Goal: Task Accomplishment & Management: Complete application form

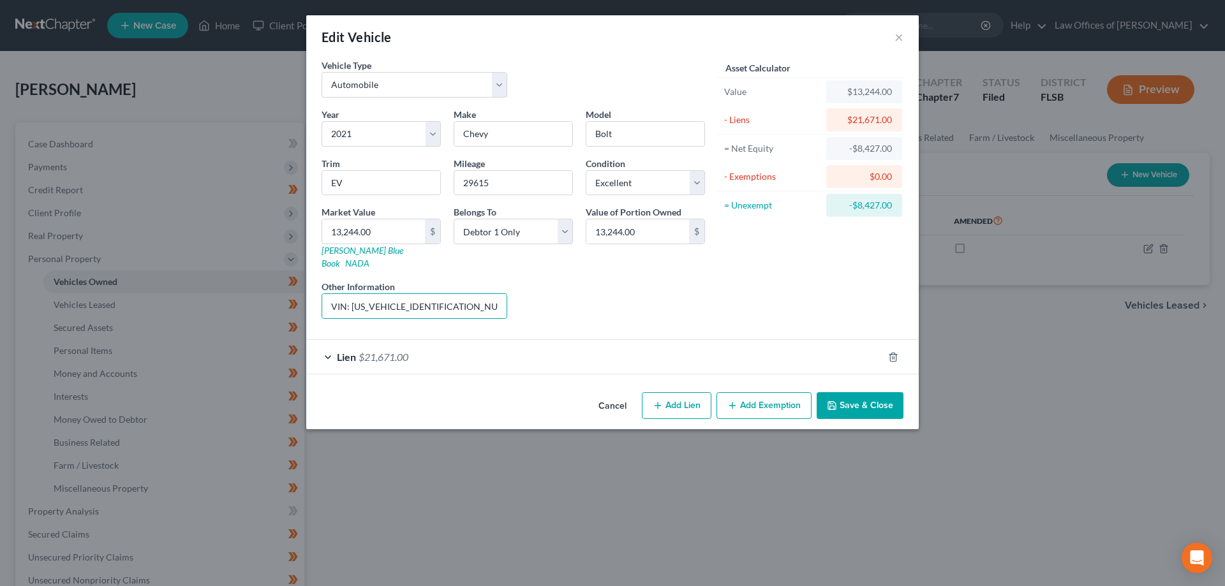
select select "0"
select select "5"
select select "0"
click at [895, 33] on button "×" at bounding box center [899, 36] width 9 height 15
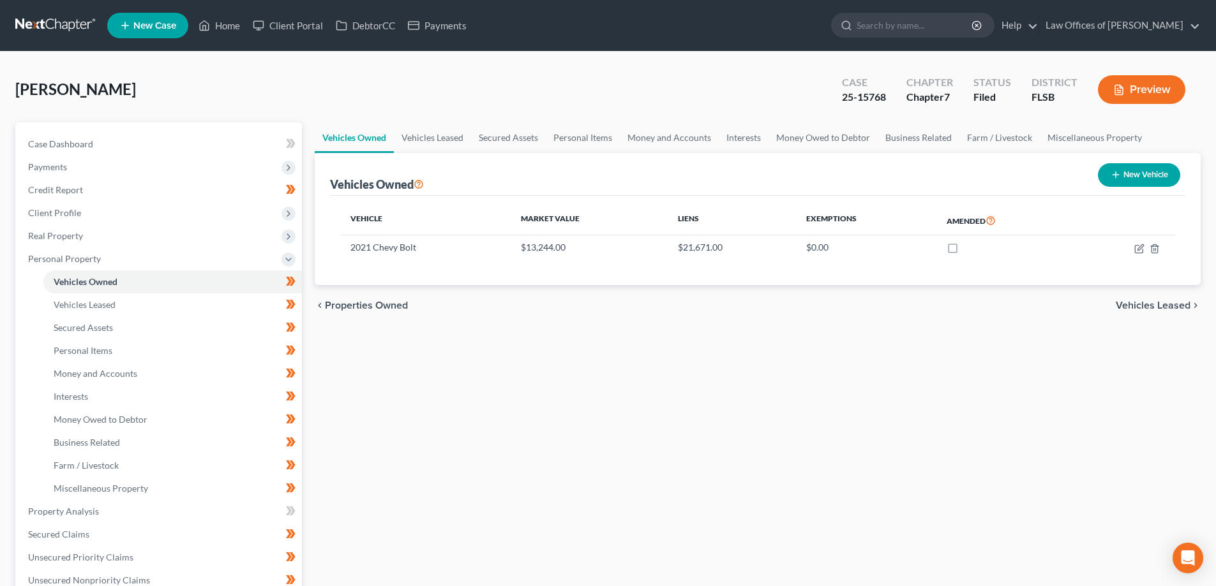
click at [57, 15] on link at bounding box center [56, 25] width 82 height 23
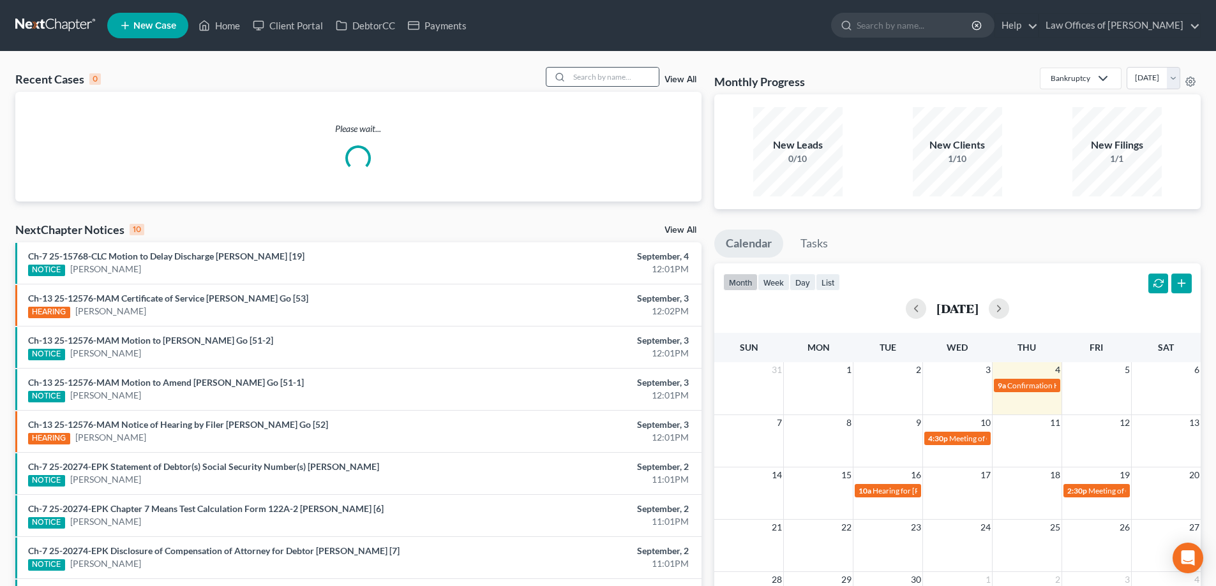
click at [565, 77] on icon at bounding box center [560, 77] width 10 height 10
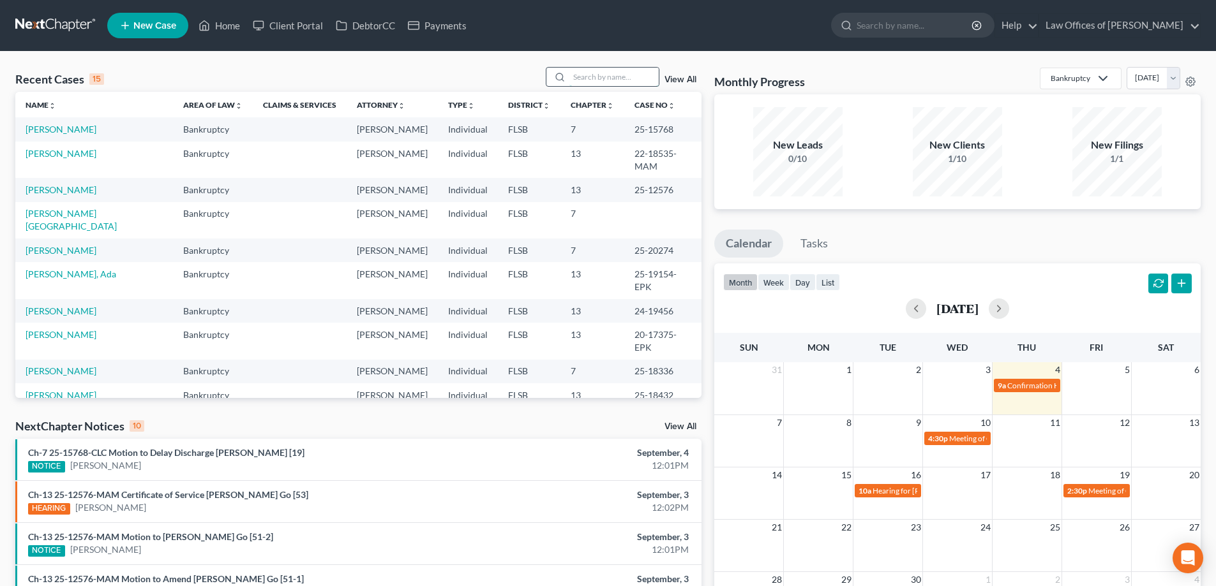
click at [590, 78] on input "search" at bounding box center [613, 77] width 89 height 19
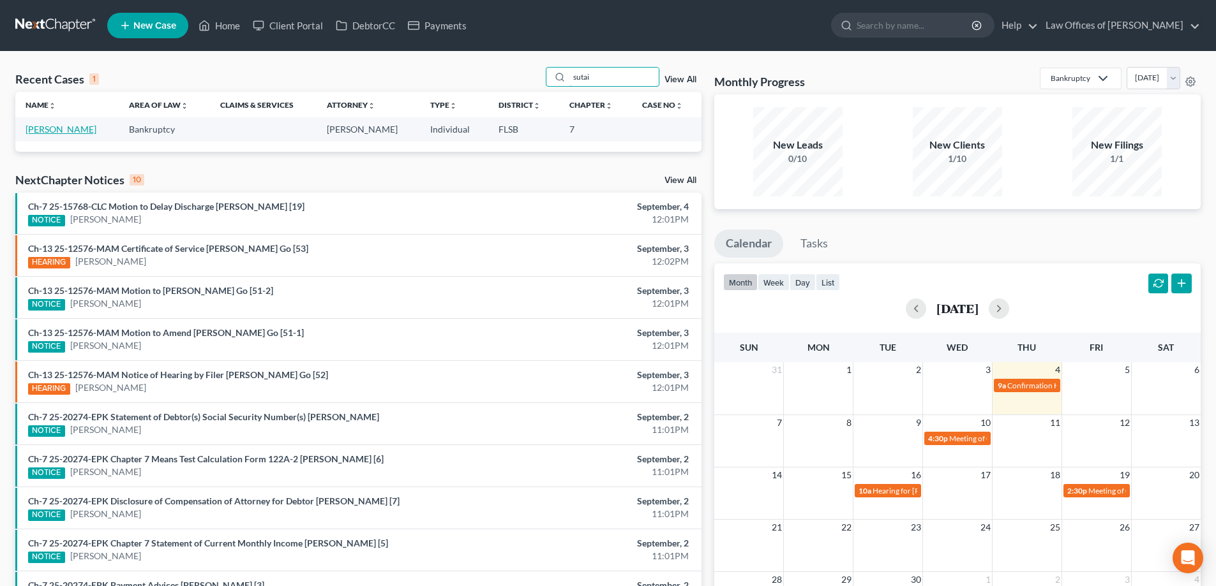
type input "sutai"
click at [64, 131] on link "[PERSON_NAME]" at bounding box center [61, 129] width 71 height 11
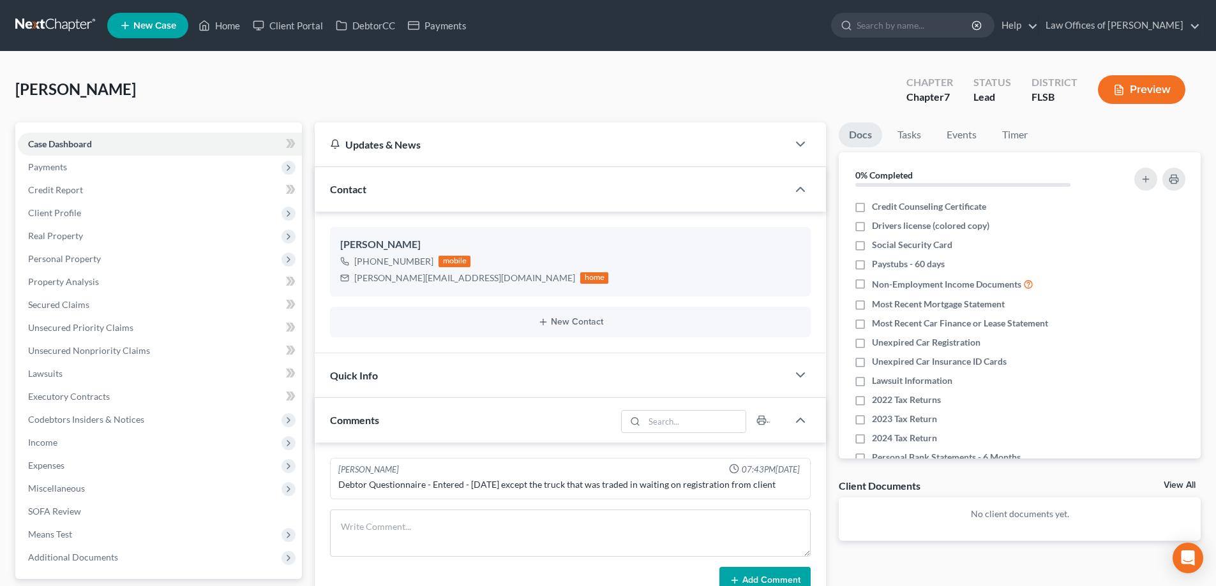
click at [52, 29] on link at bounding box center [56, 25] width 82 height 23
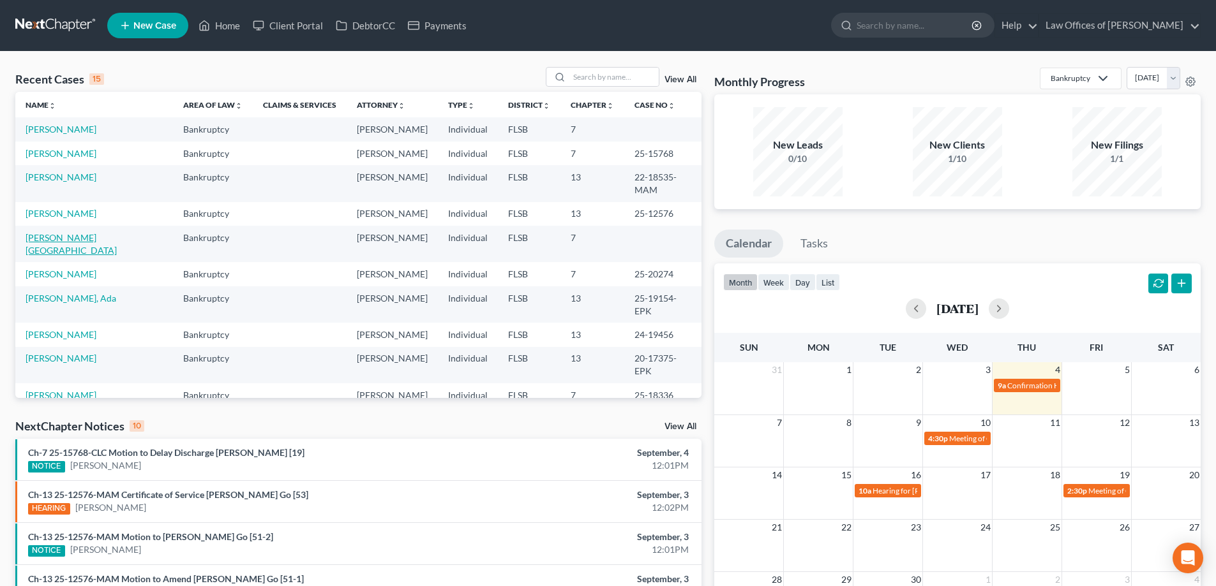
click at [57, 232] on link "Murray, Chad" at bounding box center [71, 244] width 91 height 24
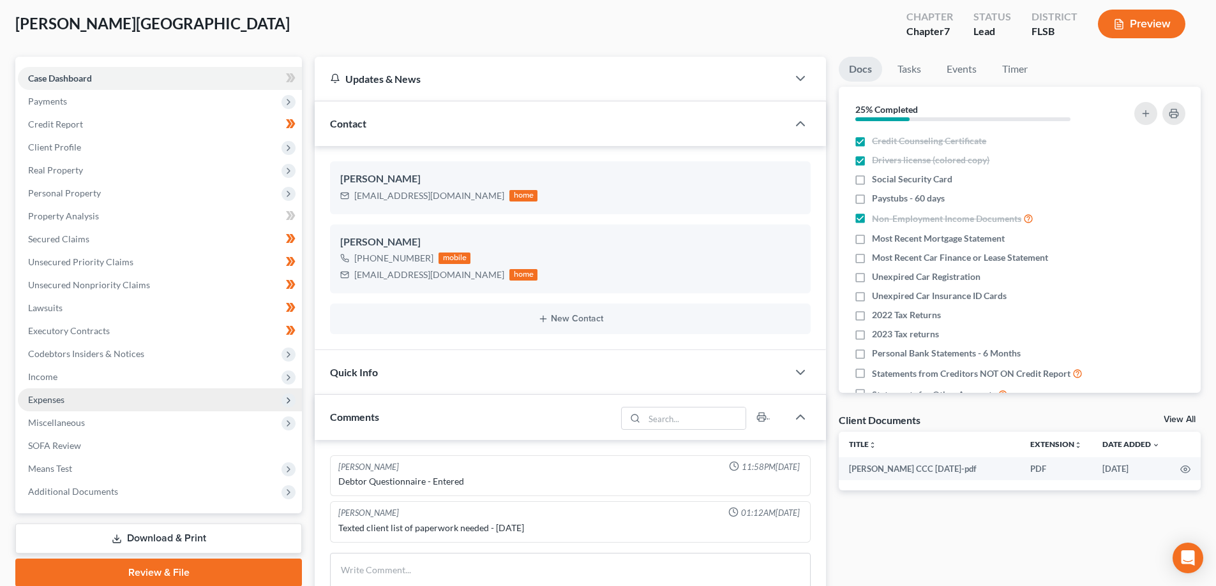
scroll to position [64, 0]
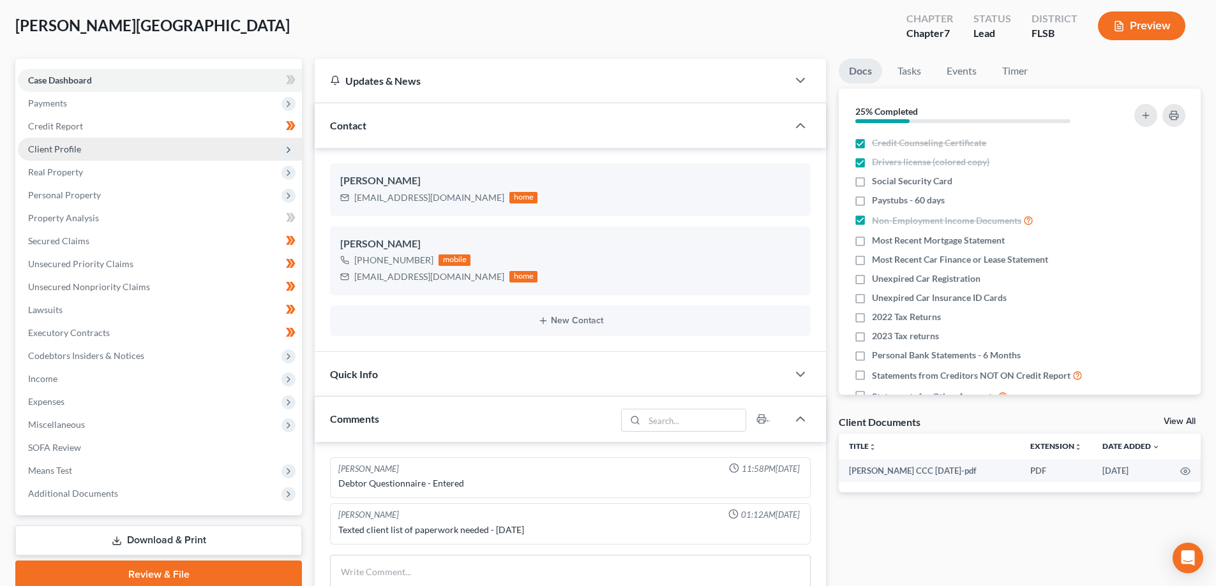
click at [57, 146] on span "Client Profile" at bounding box center [54, 149] width 53 height 11
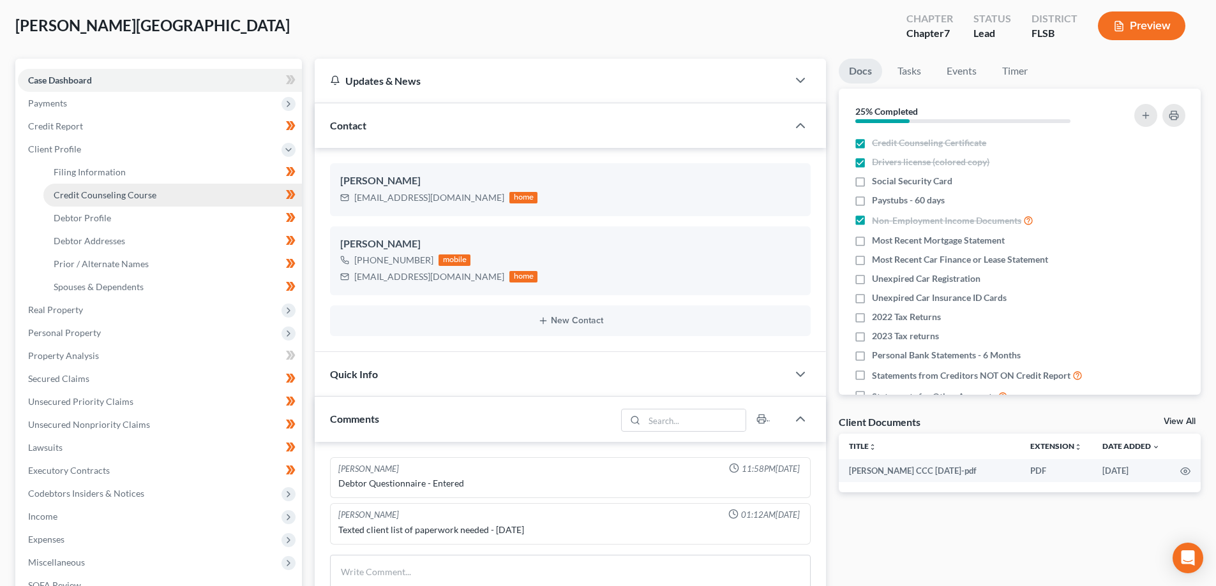
click at [104, 192] on span "Credit Counseling Course" at bounding box center [105, 195] width 103 height 11
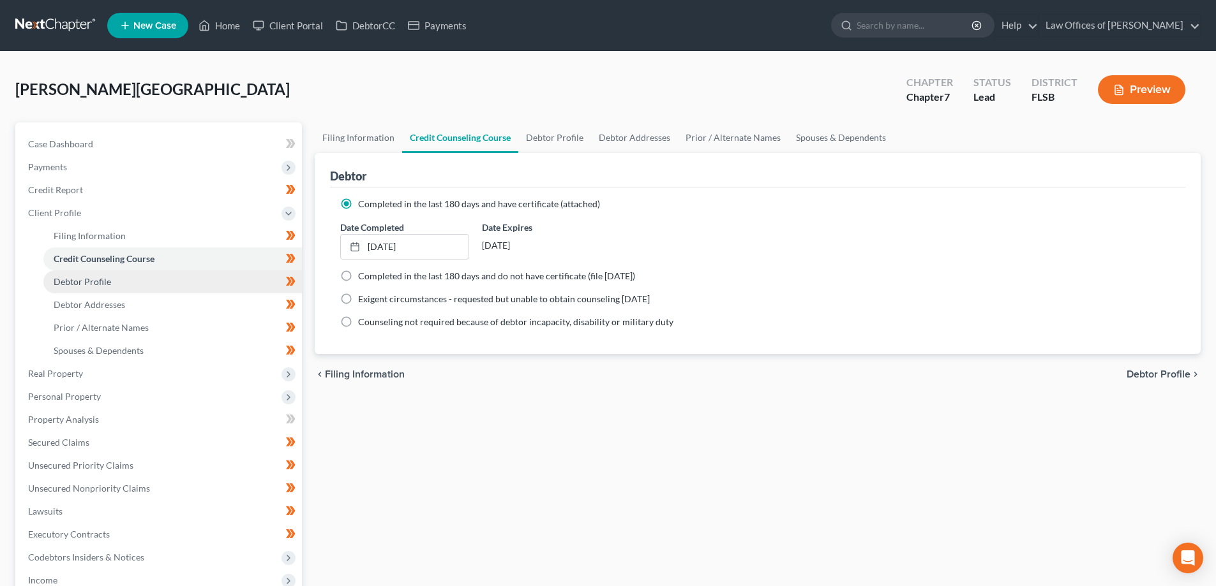
click at [84, 281] on span "Debtor Profile" at bounding box center [82, 281] width 57 height 11
select select "0"
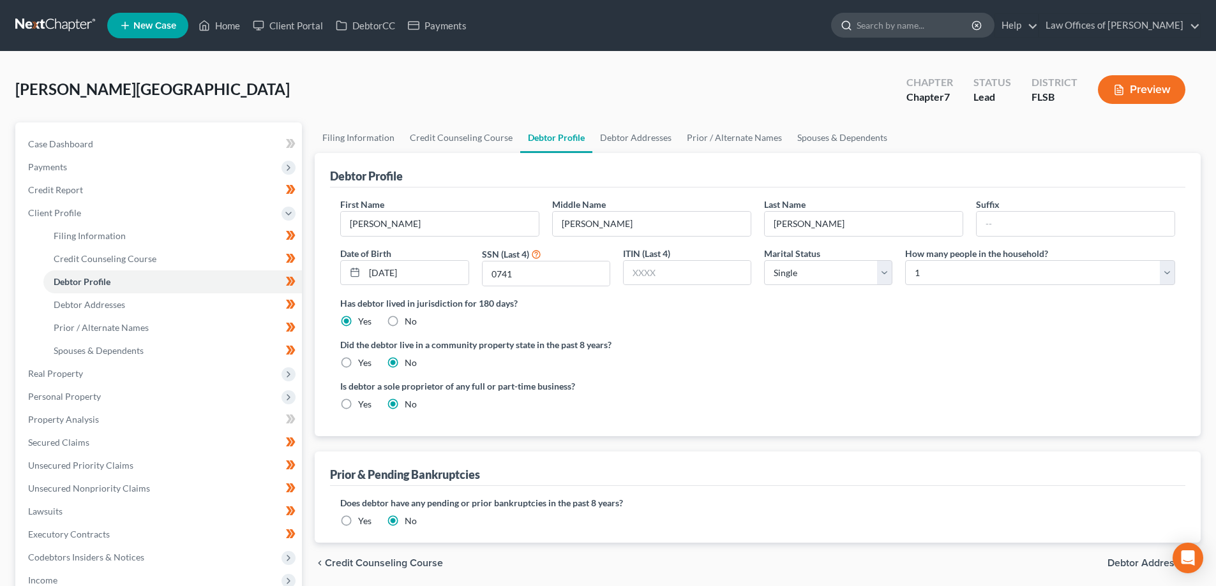
click at [920, 21] on input "search" at bounding box center [914, 25] width 117 height 24
click at [31, 18] on link at bounding box center [56, 25] width 82 height 23
